Goal: Navigation & Orientation: Find specific page/section

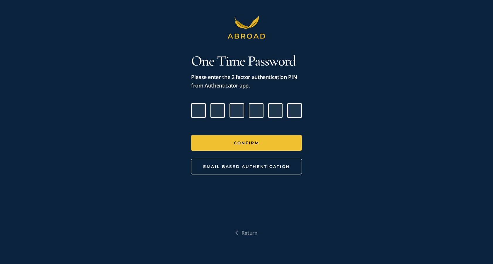
click at [198, 112] on input "Please enter verification code. Digit 1" at bounding box center [198, 110] width 15 height 15
type input "4"
type input "2"
type input "5"
type input "3"
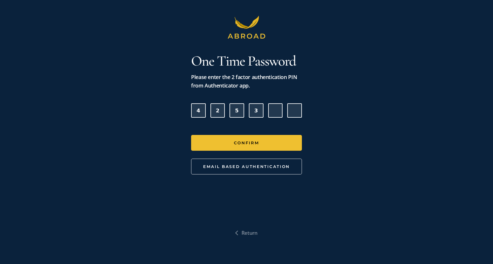
type input "0"
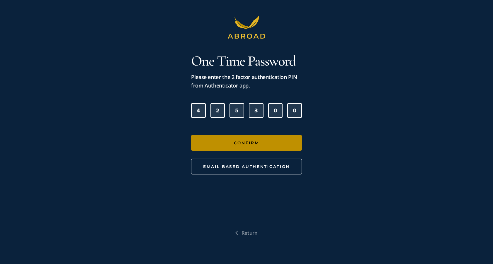
type input "0"
click at [253, 136] on button "Confirm" at bounding box center [246, 143] width 111 height 16
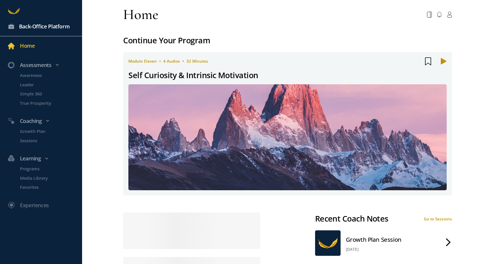
click at [31, 25] on div "Back-Office Platform" at bounding box center [44, 26] width 51 height 8
